Goal: Check status

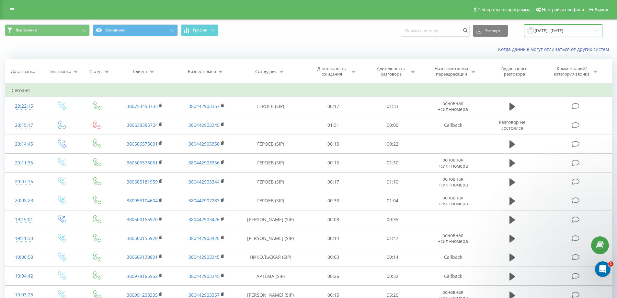
click at [562, 31] on input "[DATE] - [DATE]" at bounding box center [563, 30] width 78 height 13
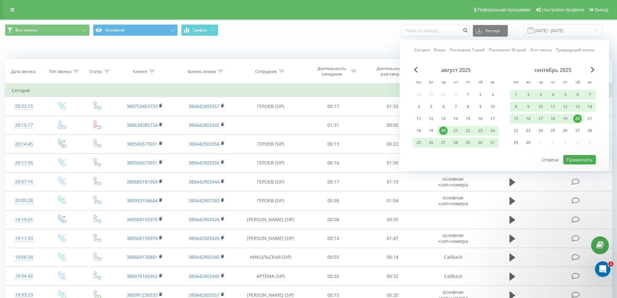
click at [426, 50] on link "Сегодня" at bounding box center [422, 50] width 16 height 6
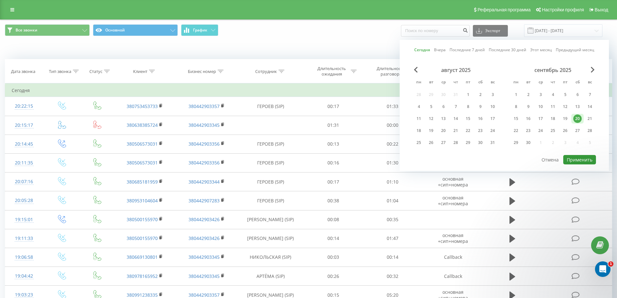
click at [580, 158] on button "Применить" at bounding box center [580, 159] width 33 height 9
type input "[DATE] - [DATE]"
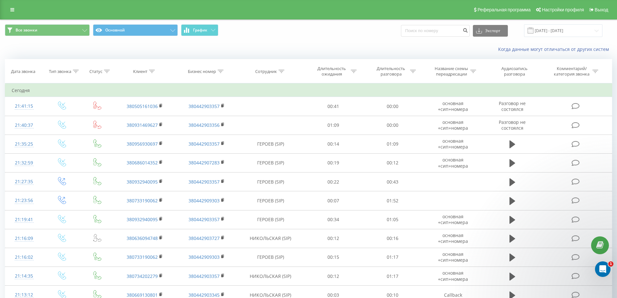
click at [289, 35] on span "Все звонки Основной График" at bounding box center [154, 30] width 299 height 13
click at [417, 13] on div "Реферальная программа Настройки профиля Выход" at bounding box center [308, 9] width 617 height 19
click at [587, 33] on input "[DATE] - [DATE]" at bounding box center [563, 30] width 78 height 13
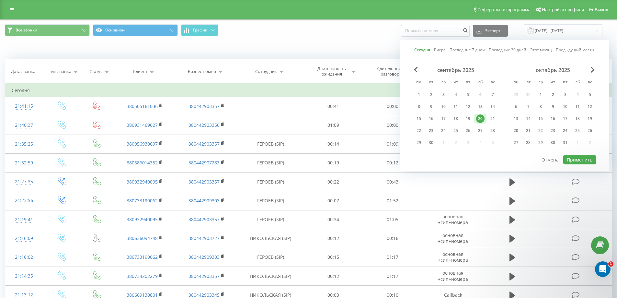
click at [423, 50] on link "Сегодня" at bounding box center [422, 50] width 16 height 6
click at [587, 160] on button "Применить" at bounding box center [580, 159] width 33 height 9
